Goal: Use online tool/utility: Utilize a website feature to perform a specific function

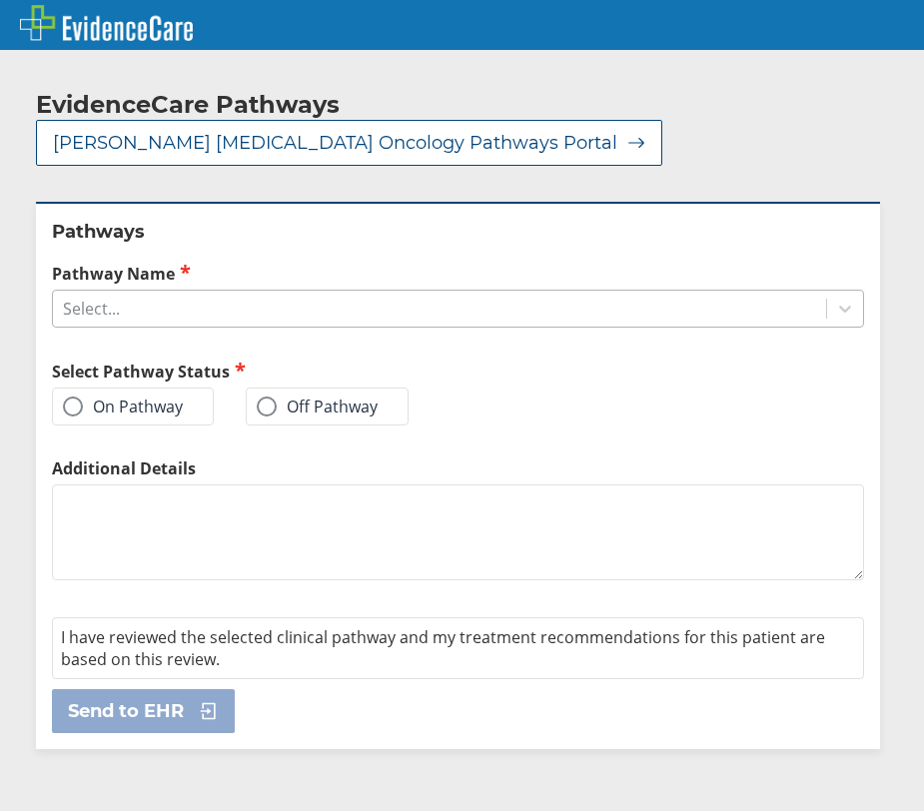
click at [147, 292] on div "Select..." at bounding box center [439, 309] width 773 height 34
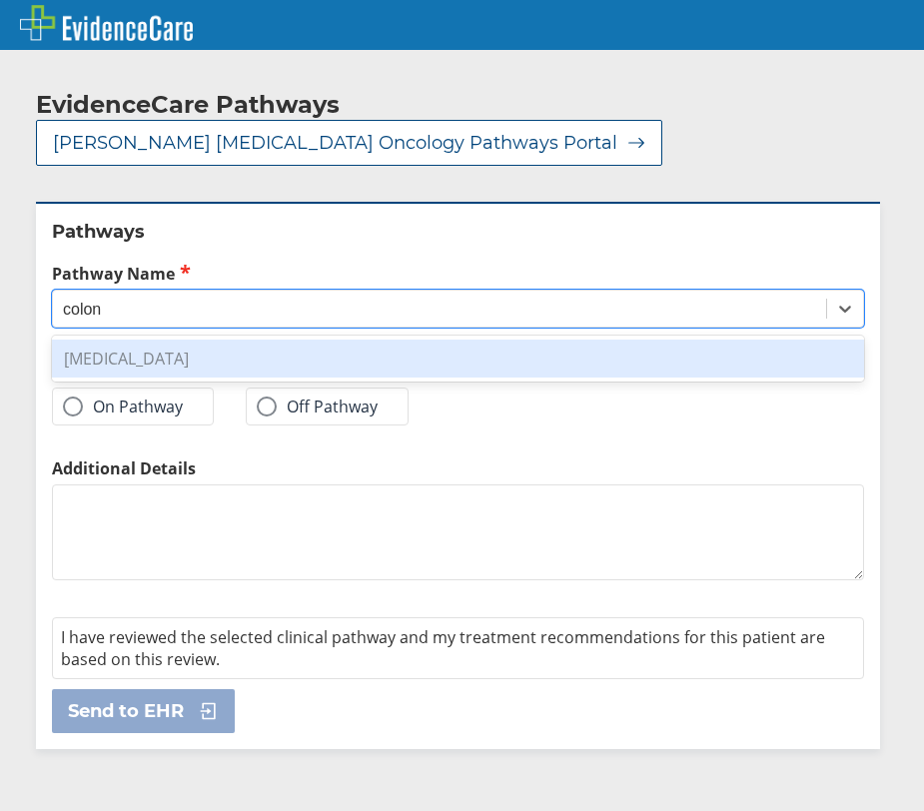
click at [170, 340] on div "[MEDICAL_DATA]" at bounding box center [458, 359] width 812 height 38
type input "colon"
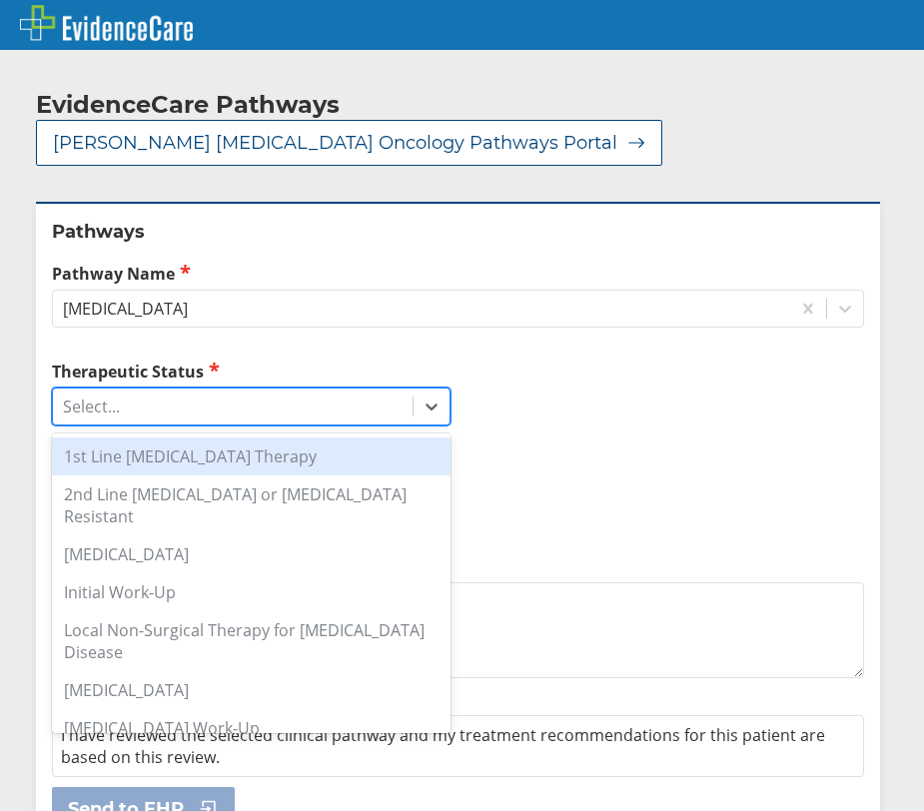
click at [159, 389] on div "Select..." at bounding box center [233, 406] width 360 height 34
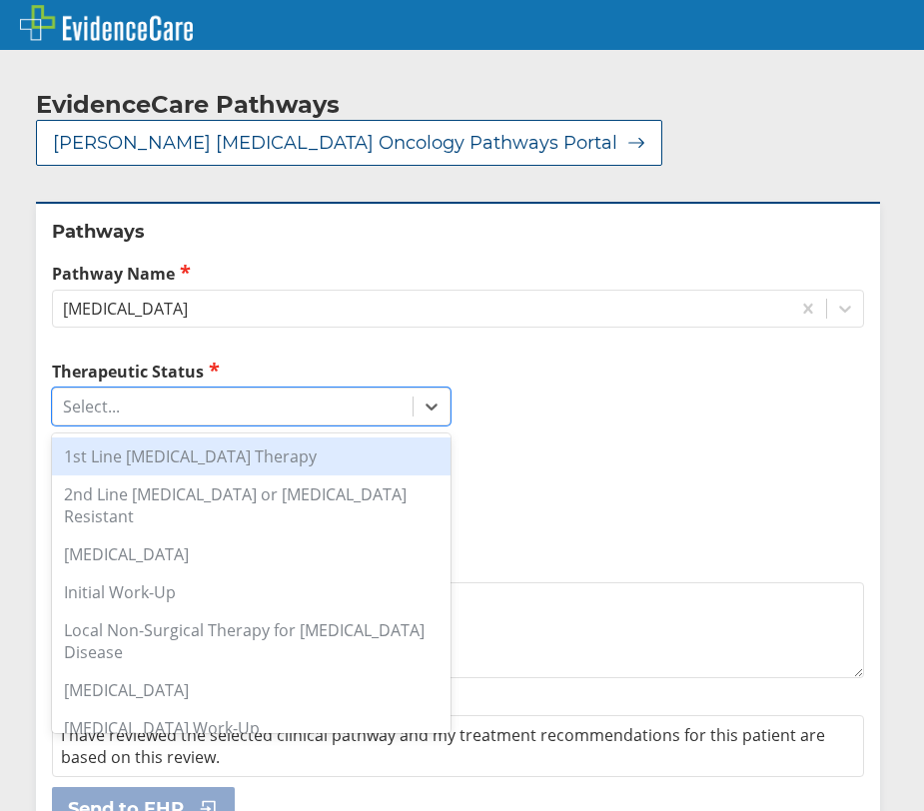
click at [165, 437] on div "1st Line [MEDICAL_DATA] Therapy" at bounding box center [251, 456] width 398 height 38
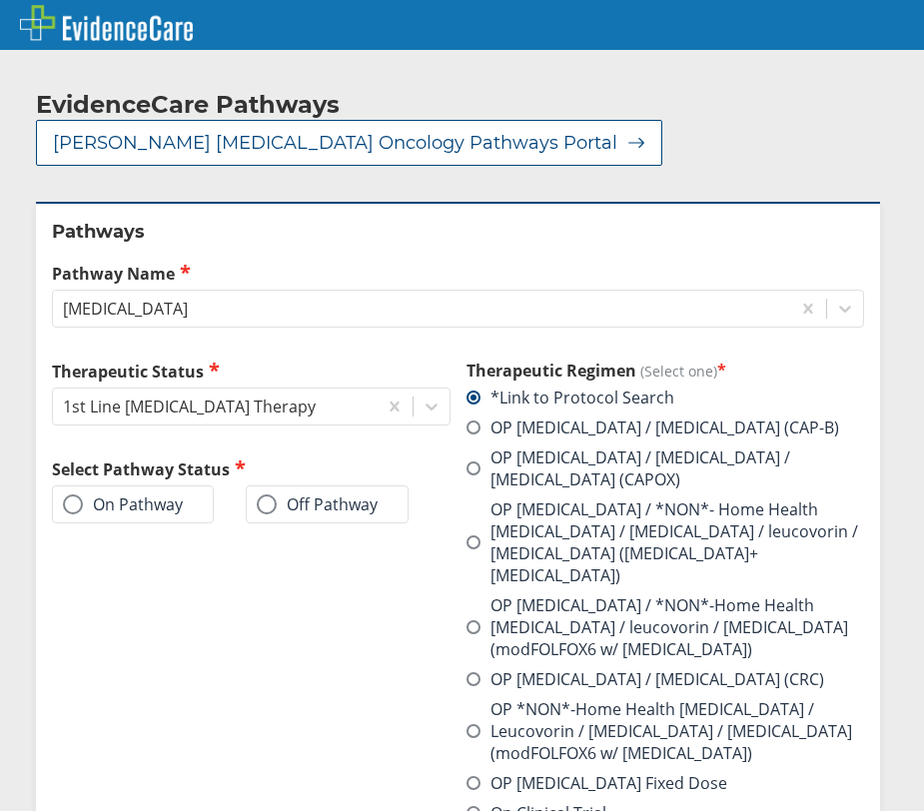
click at [136, 494] on label "On Pathway" at bounding box center [123, 504] width 120 height 20
click at [0, 0] on input "On Pathway" at bounding box center [0, 0] width 0 height 0
click at [601, 446] on label "OP [MEDICAL_DATA] / [MEDICAL_DATA] / [MEDICAL_DATA] (CAPOX)" at bounding box center [665, 468] width 398 height 44
click at [0, 0] on input "OP [MEDICAL_DATA] / [MEDICAL_DATA] / [MEDICAL_DATA] (CAPOX)" at bounding box center [0, 0] width 0 height 0
click at [182, 494] on label "On Pathway" at bounding box center [123, 504] width 120 height 20
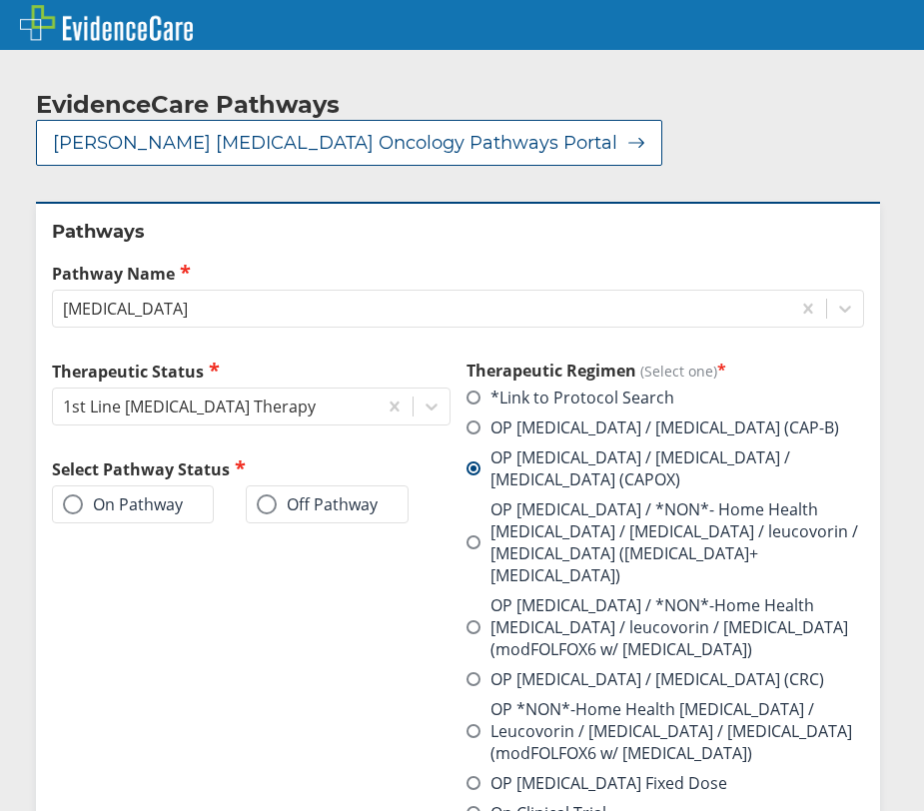
click at [0, 0] on input "On Pathway" at bounding box center [0, 0] width 0 height 0
